Goal: Transaction & Acquisition: Purchase product/service

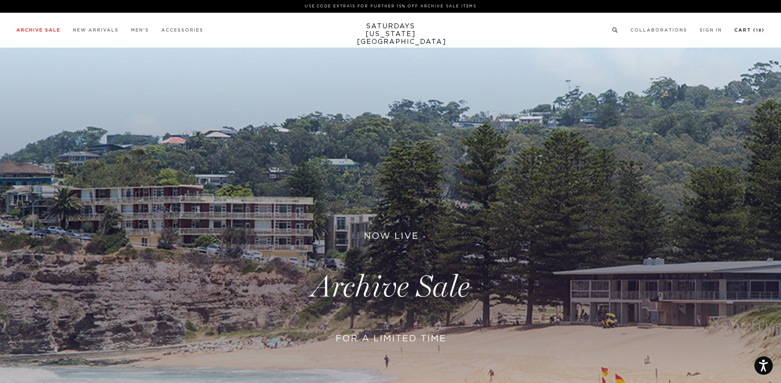
click at [738, 29] on link "Cart ( 18 )" at bounding box center [750, 30] width 30 height 5
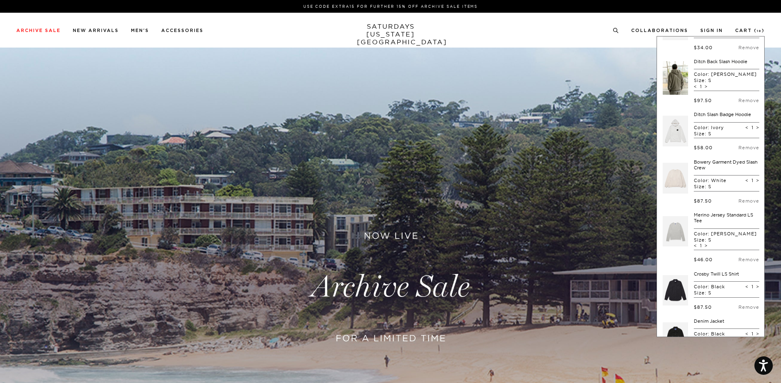
scroll to position [685, 0]
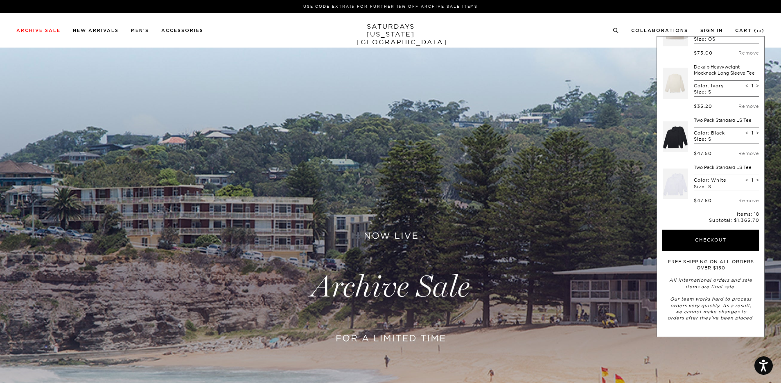
click at [703, 240] on button "Checkout" at bounding box center [711, 239] width 97 height 21
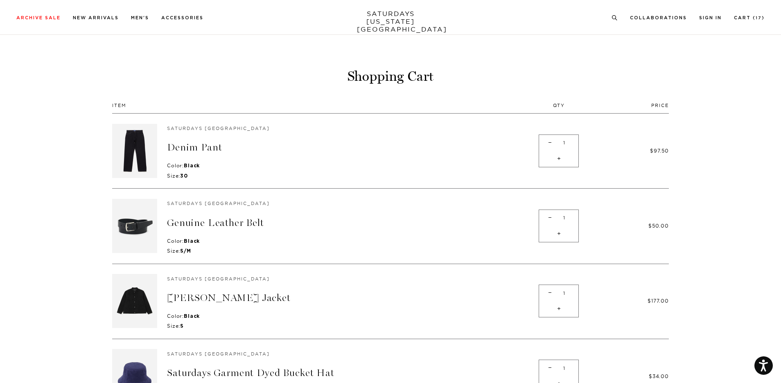
scroll to position [763, 0]
